Goal: Task Accomplishment & Management: Manage account settings

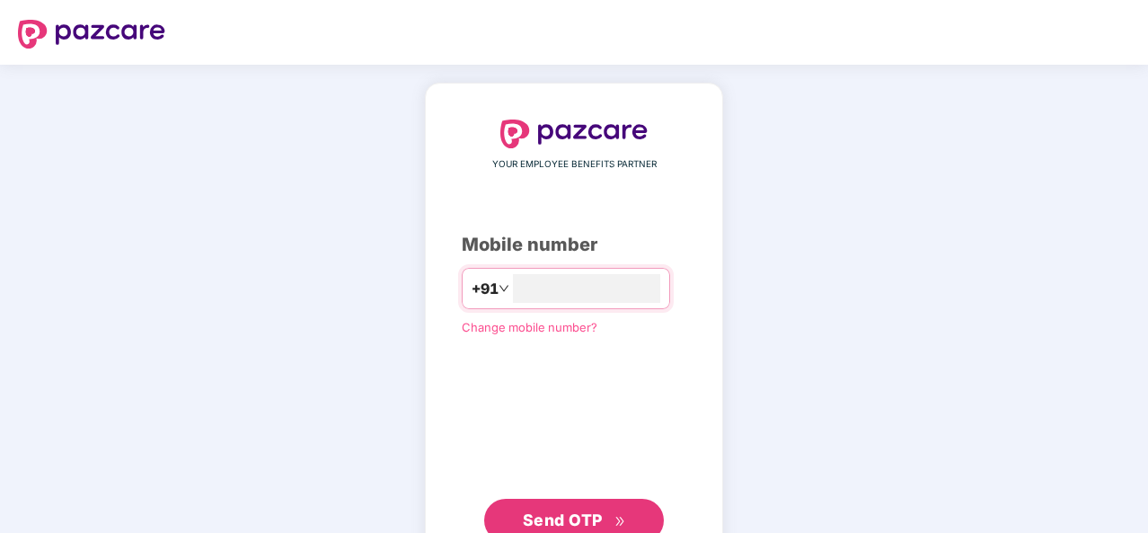
scroll to position [61, 0]
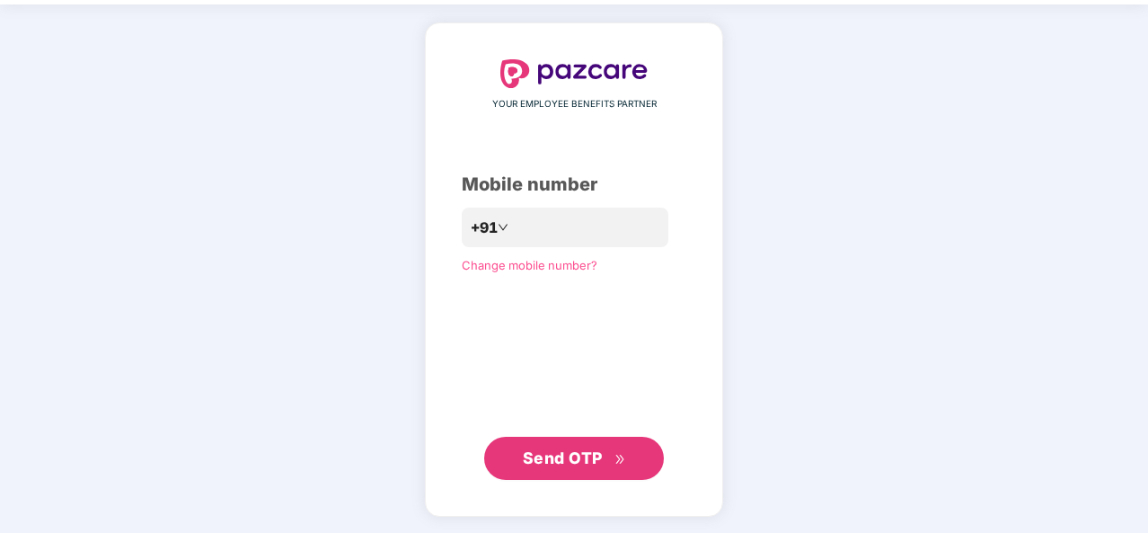
click at [528, 263] on span "Change mobile number?" at bounding box center [530, 265] width 136 height 14
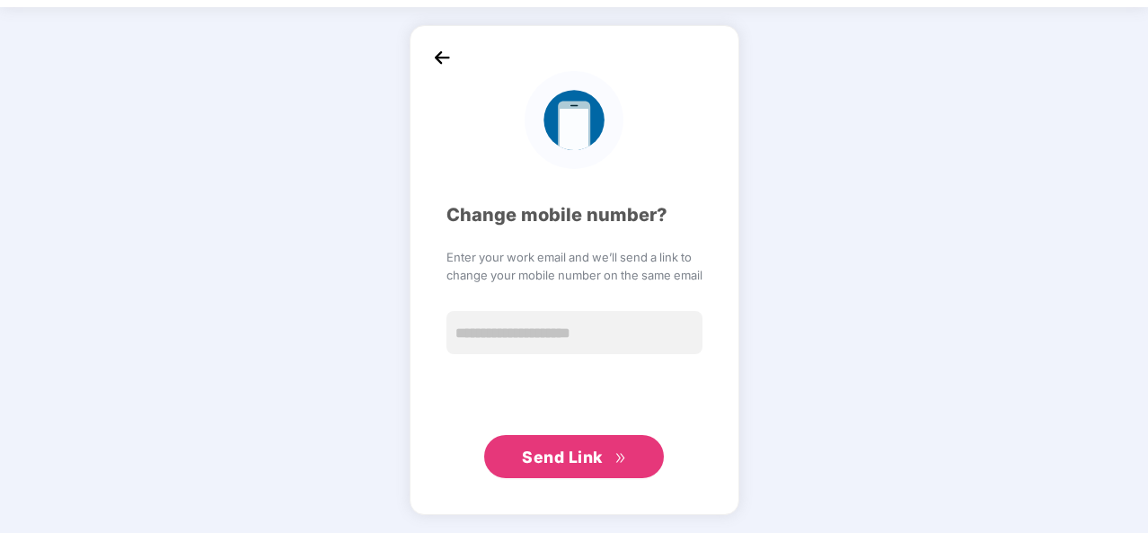
scroll to position [52, 0]
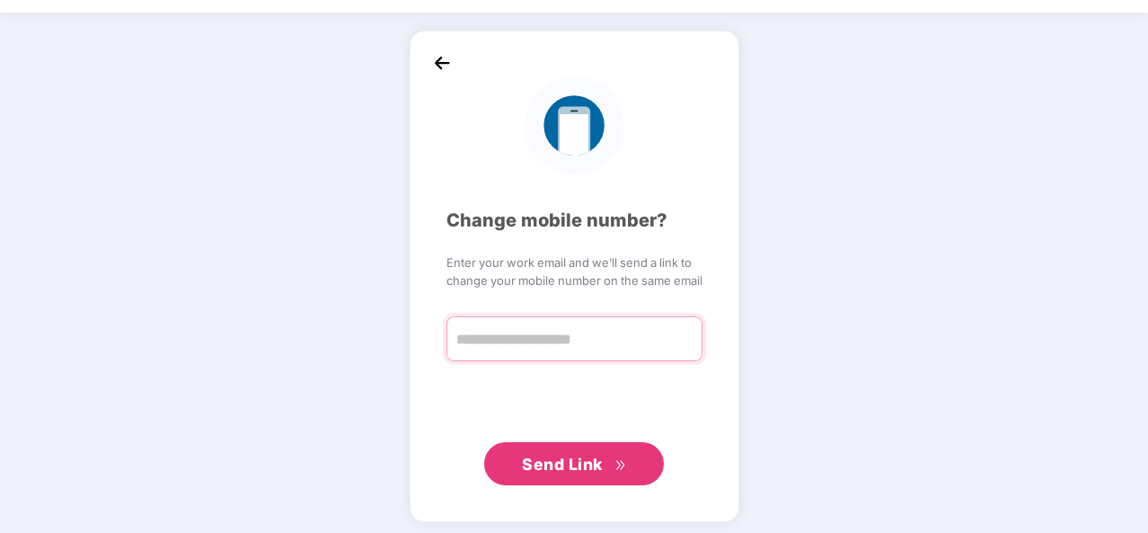
click at [539, 348] on input "text" at bounding box center [574, 338] width 256 height 45
type input "**********"
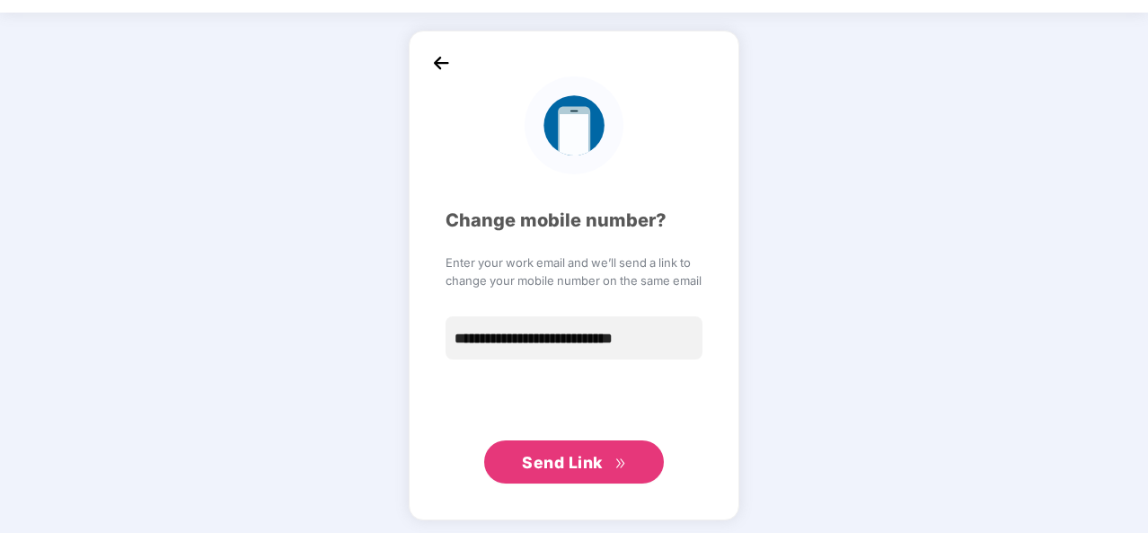
click at [575, 464] on span "Send Link" at bounding box center [562, 462] width 81 height 19
click at [555, 459] on span "Send Link" at bounding box center [562, 462] width 81 height 19
click at [444, 55] on img at bounding box center [441, 62] width 27 height 27
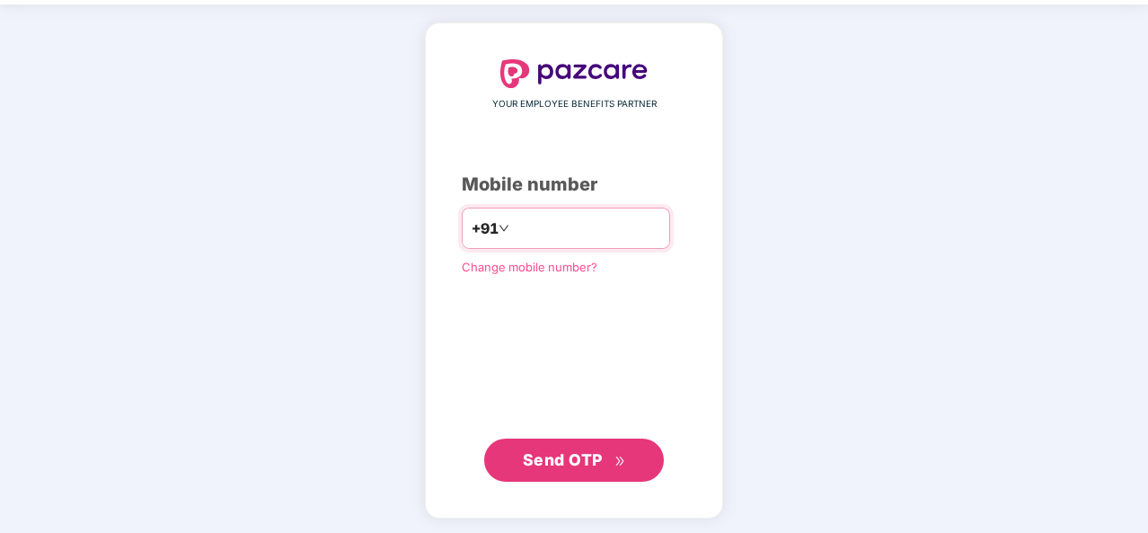
scroll to position [61, 0]
